Goal: Entertainment & Leisure: Browse casually

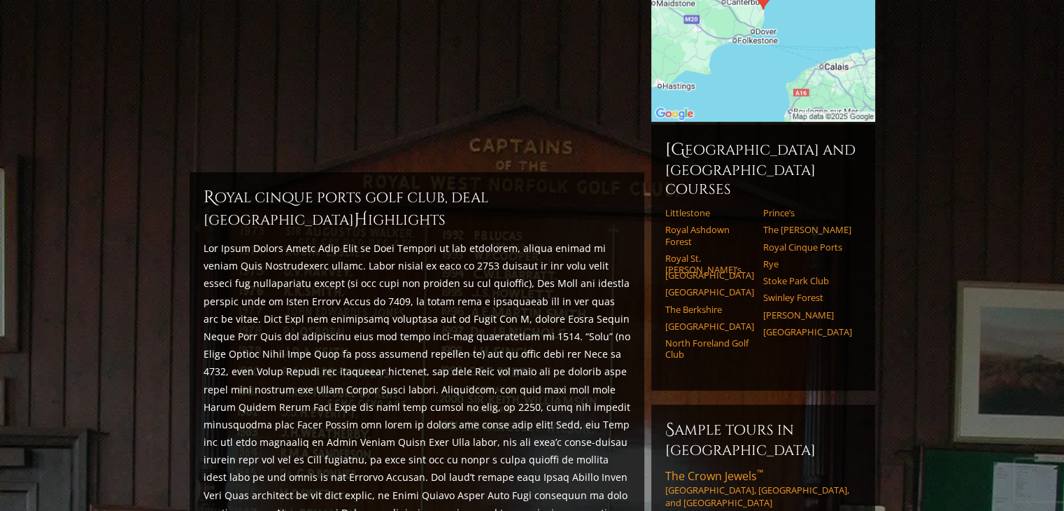
scroll to position [285, 0]
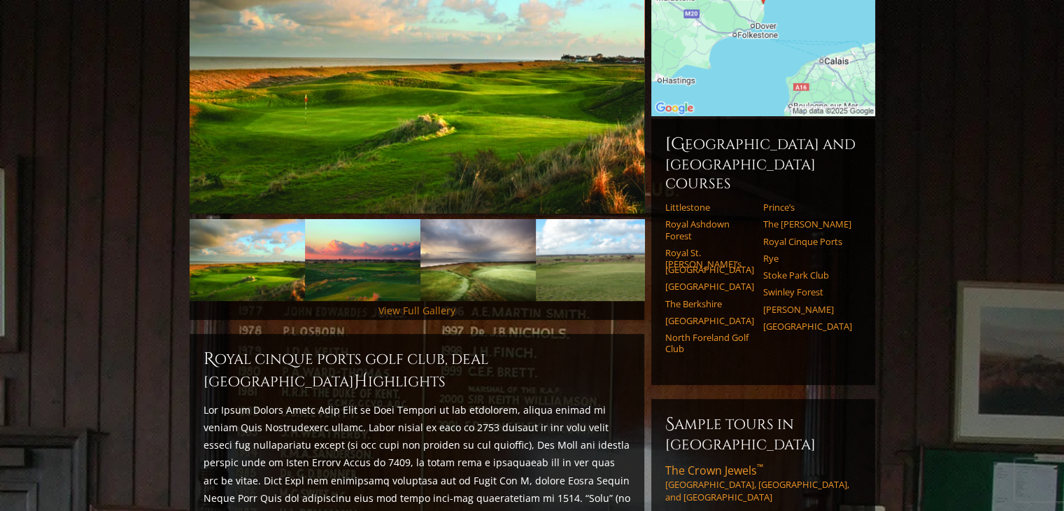
click at [414, 304] on link "View Full Gallery" at bounding box center [416, 310] width 77 height 13
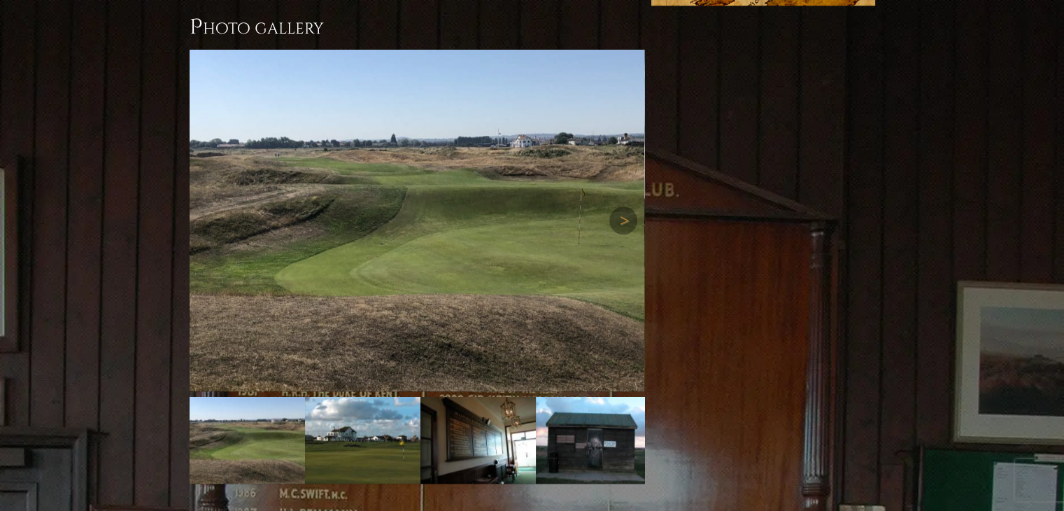
scroll to position [1151, 0]
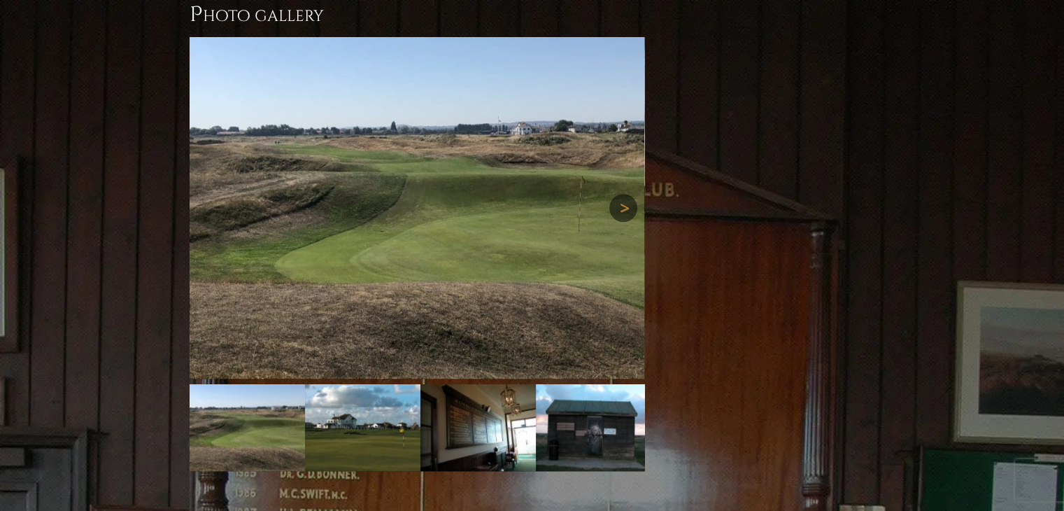
click at [609, 194] on link "Next" at bounding box center [623, 208] width 28 height 28
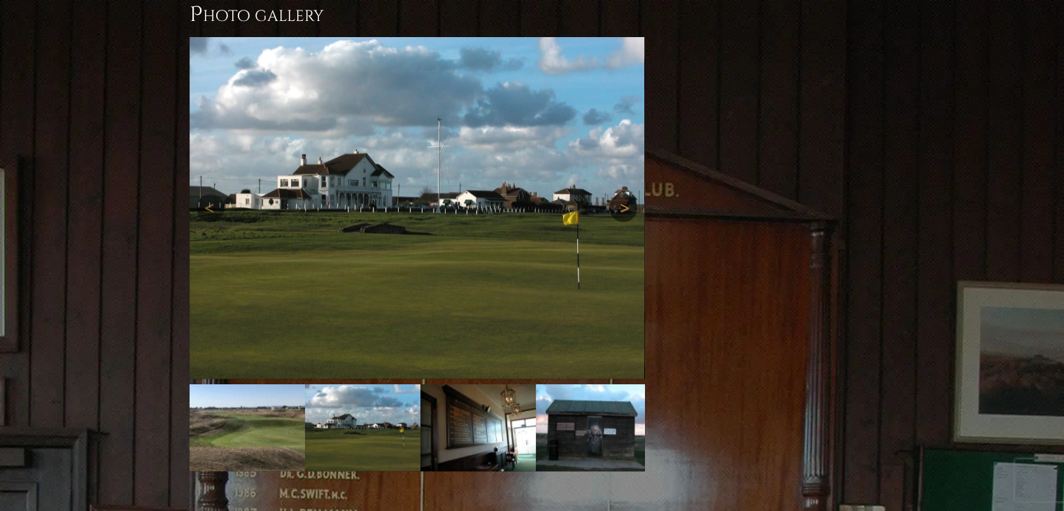
click at [612, 194] on link "Next" at bounding box center [623, 208] width 28 height 28
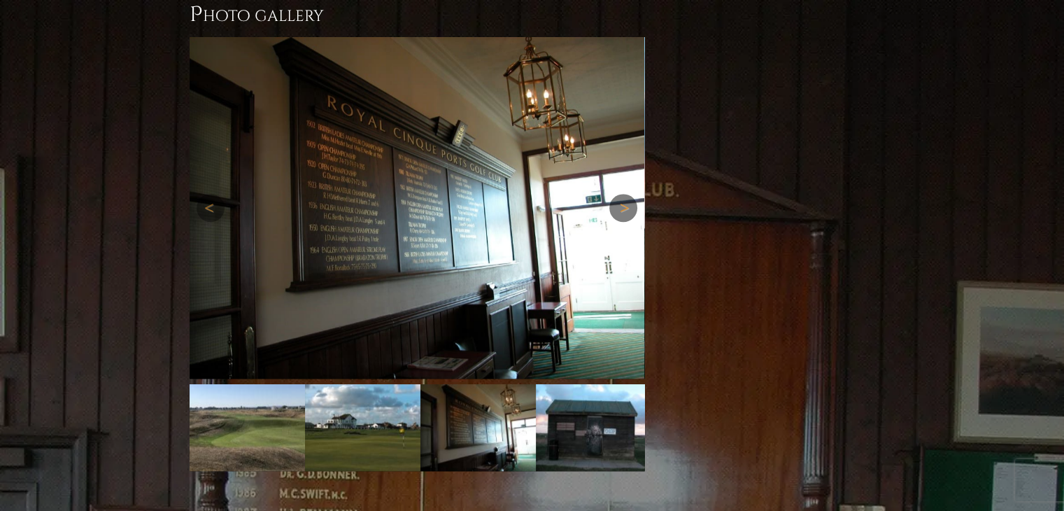
click at [621, 194] on link "Next" at bounding box center [623, 208] width 28 height 28
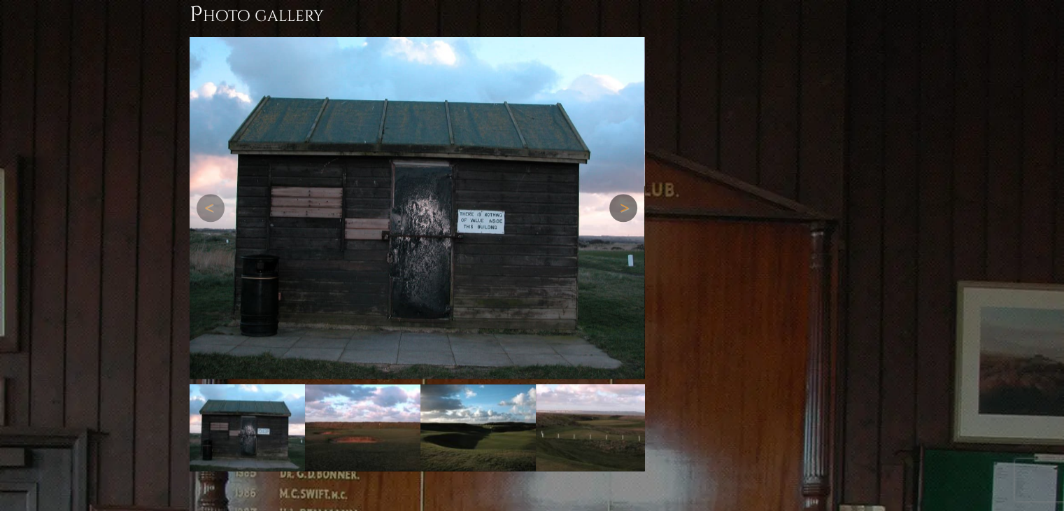
click at [621, 194] on link "Next" at bounding box center [623, 208] width 28 height 28
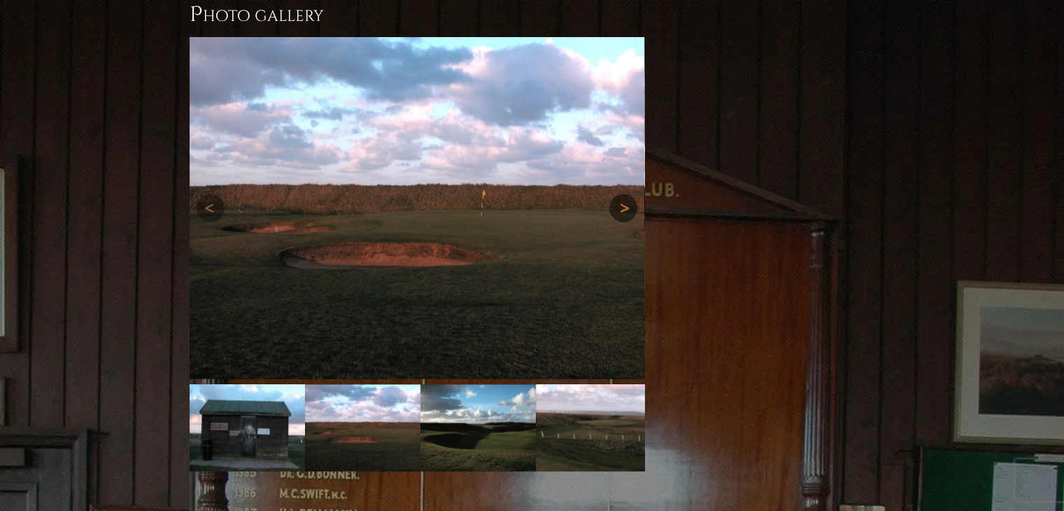
click at [621, 194] on link "Next" at bounding box center [623, 208] width 28 height 28
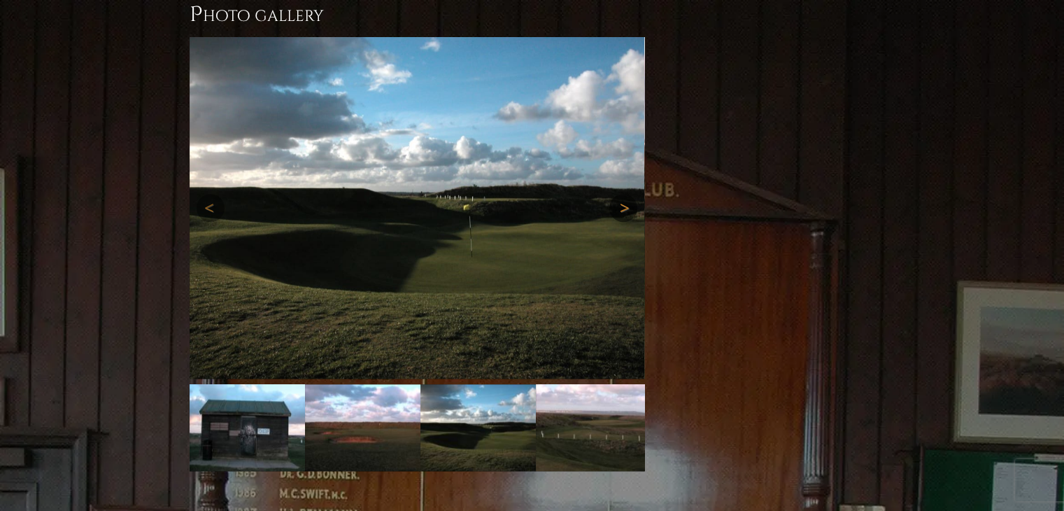
click at [621, 194] on link "Next" at bounding box center [623, 208] width 28 height 28
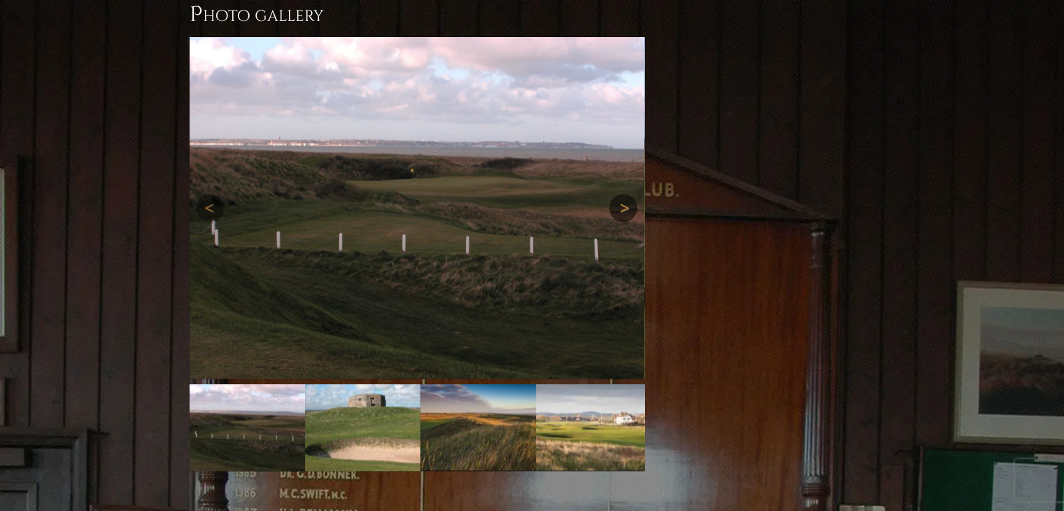
click at [622, 194] on link "Next" at bounding box center [623, 208] width 28 height 28
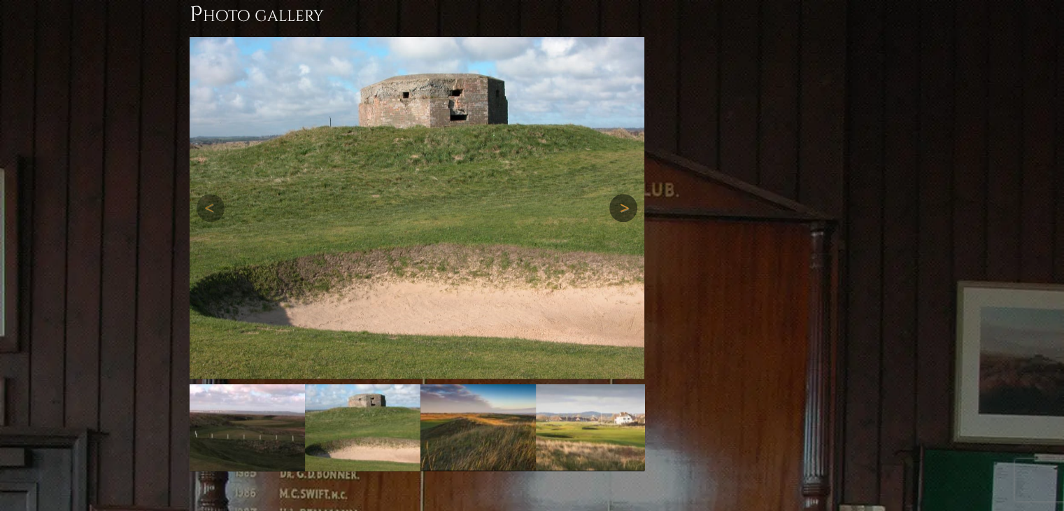
click at [622, 194] on link "Next" at bounding box center [623, 208] width 28 height 28
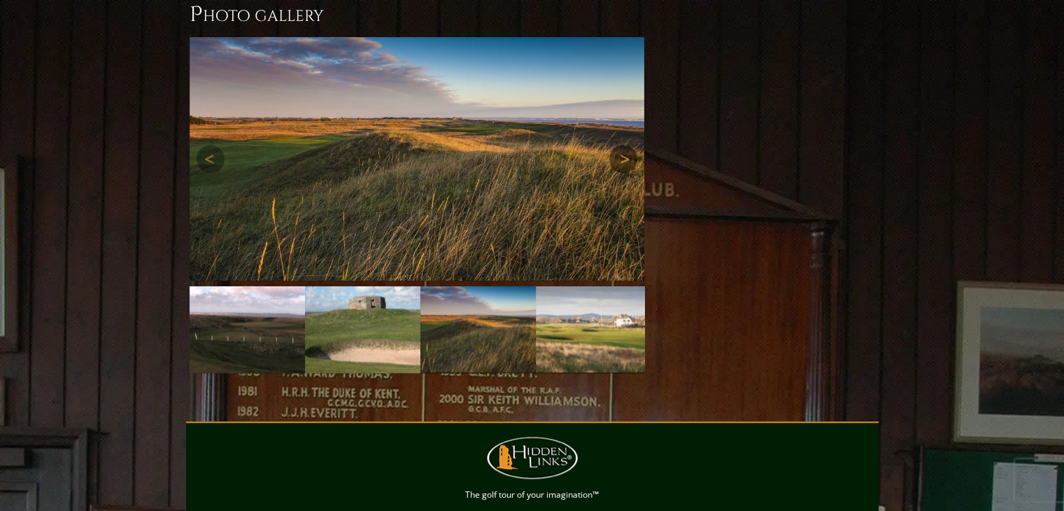
click at [621, 145] on link "Next" at bounding box center [623, 159] width 28 height 28
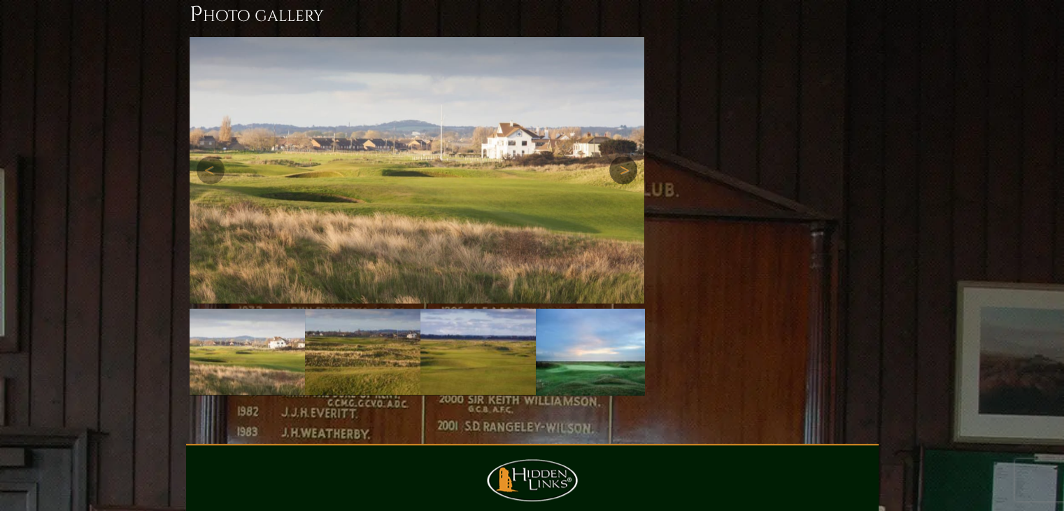
click at [626, 156] on link "Next" at bounding box center [623, 170] width 28 height 28
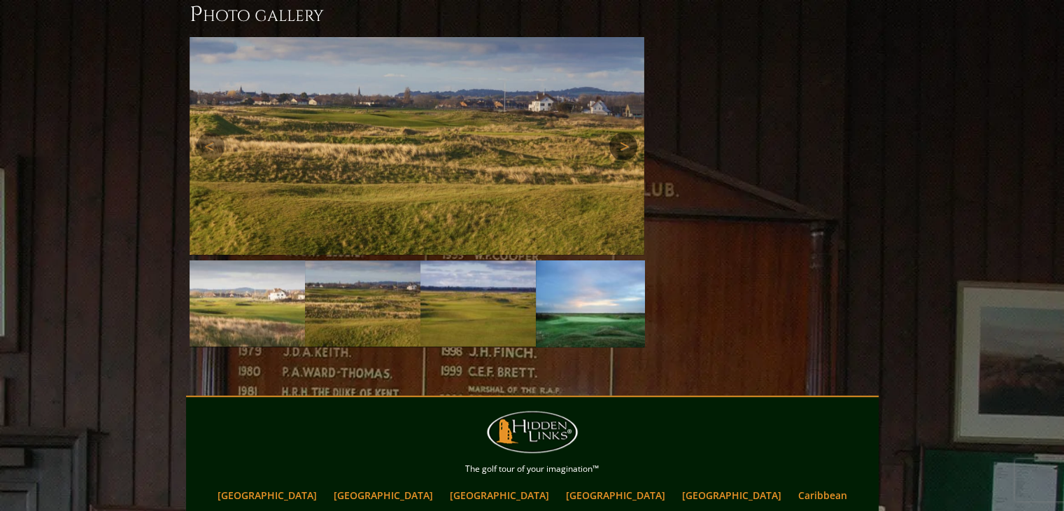
click at [627, 132] on div "Next" at bounding box center [417, 146] width 455 height 218
click at [624, 132] on link "Next" at bounding box center [623, 146] width 28 height 28
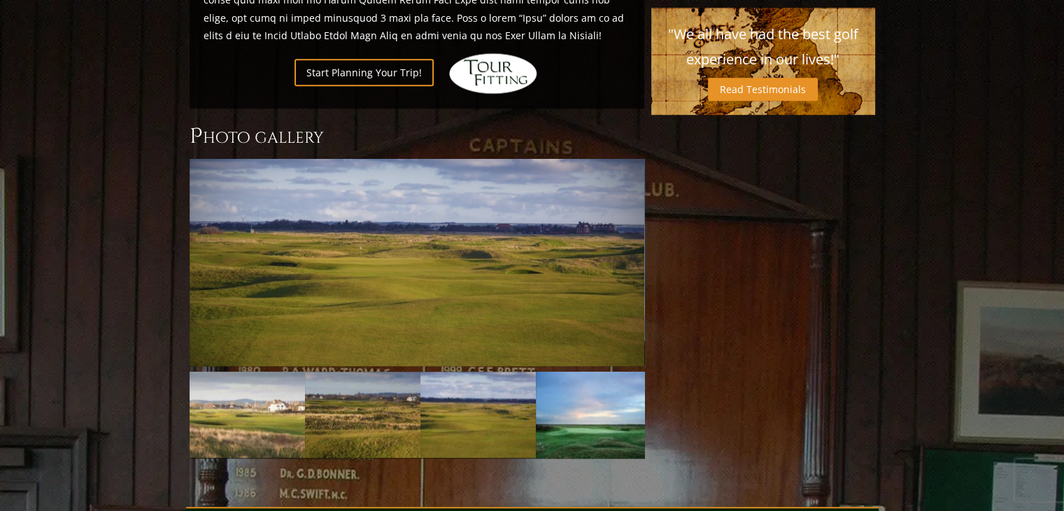
scroll to position [872, 0]
